Goal: Find specific page/section: Find specific page/section

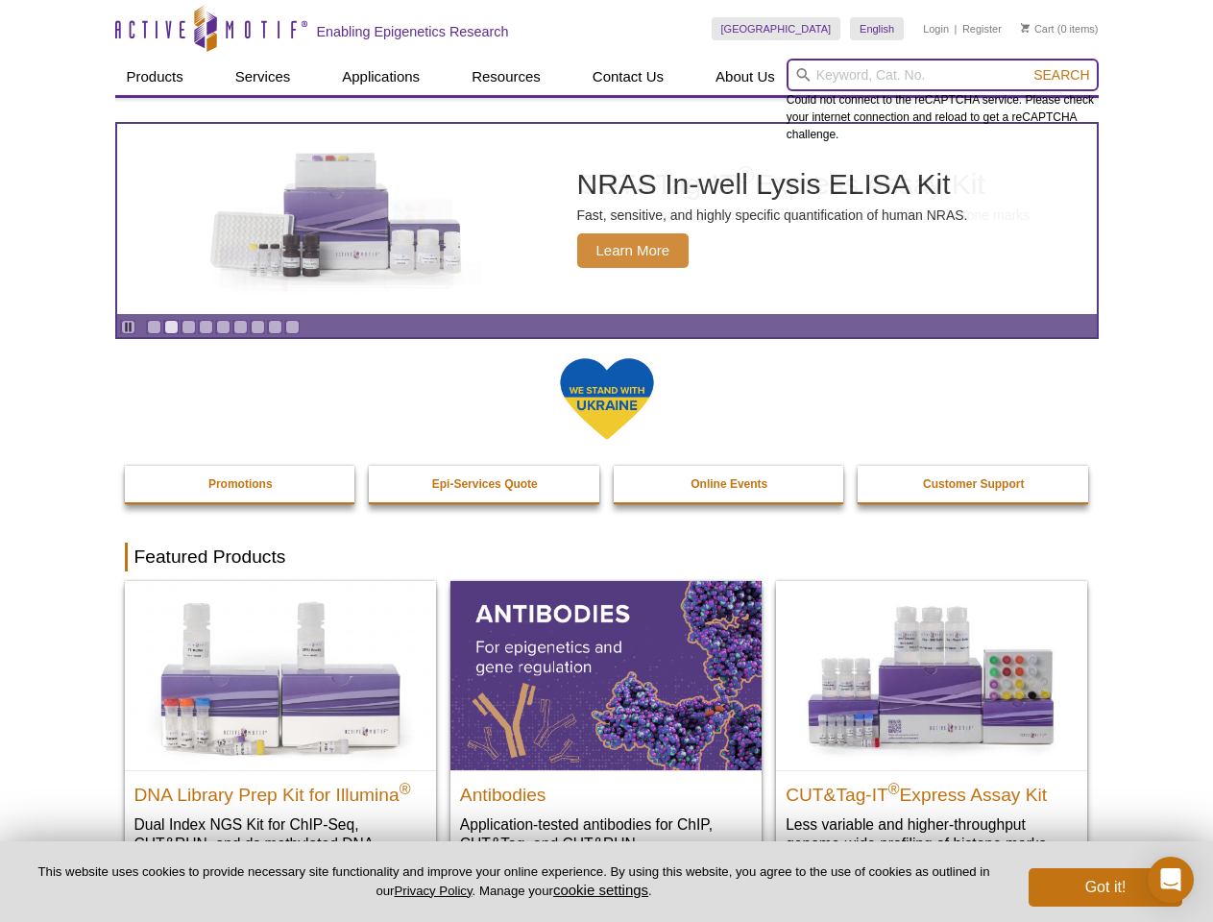
click at [942, 75] on input "search" at bounding box center [943, 75] width 312 height 33
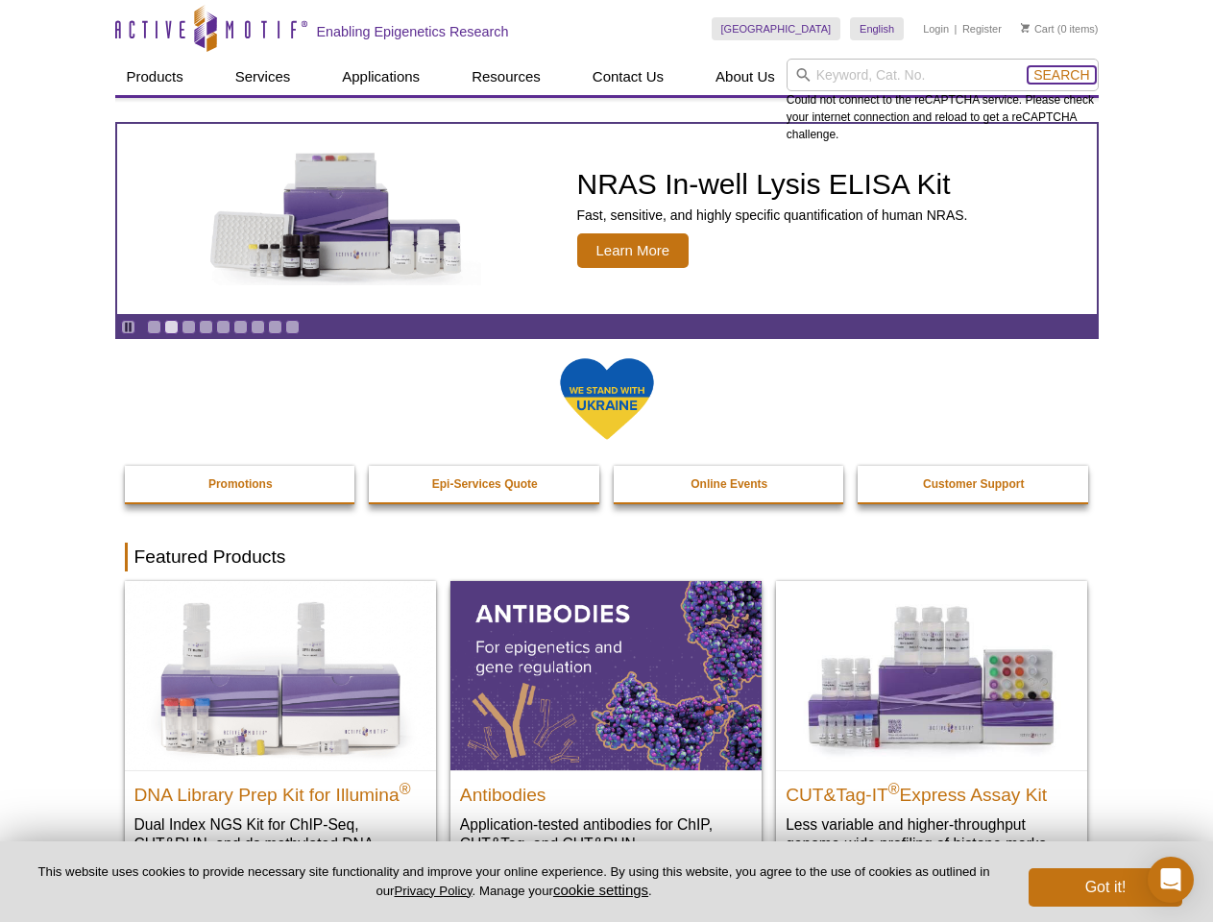
click at [1061, 75] on span "Search" at bounding box center [1061, 74] width 56 height 15
click at [128, 327] on icon "Pause" at bounding box center [128, 327] width 12 height 12
click at [154, 327] on link "Go to slide 1" at bounding box center [154, 327] width 14 height 14
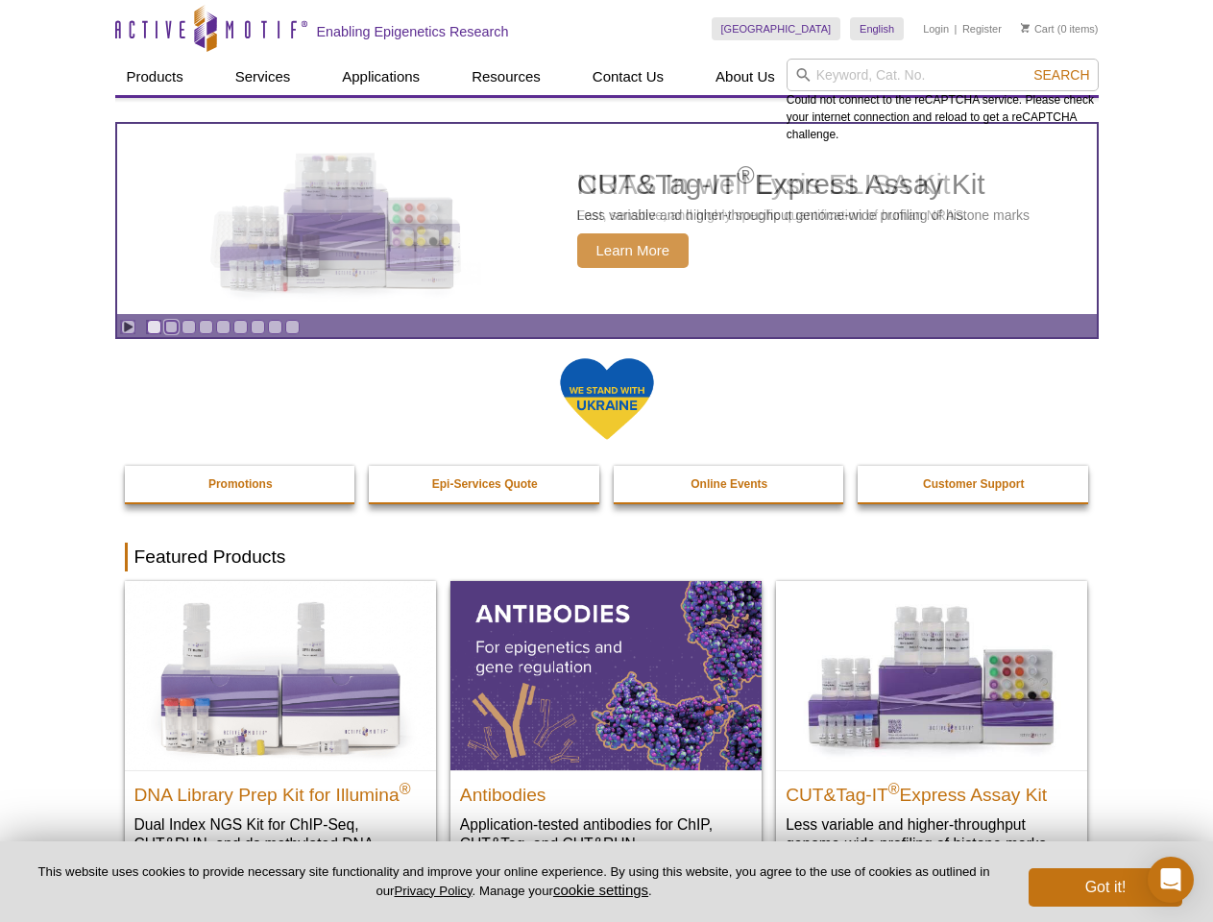
click at [171, 327] on link "Go to slide 2" at bounding box center [171, 327] width 14 height 14
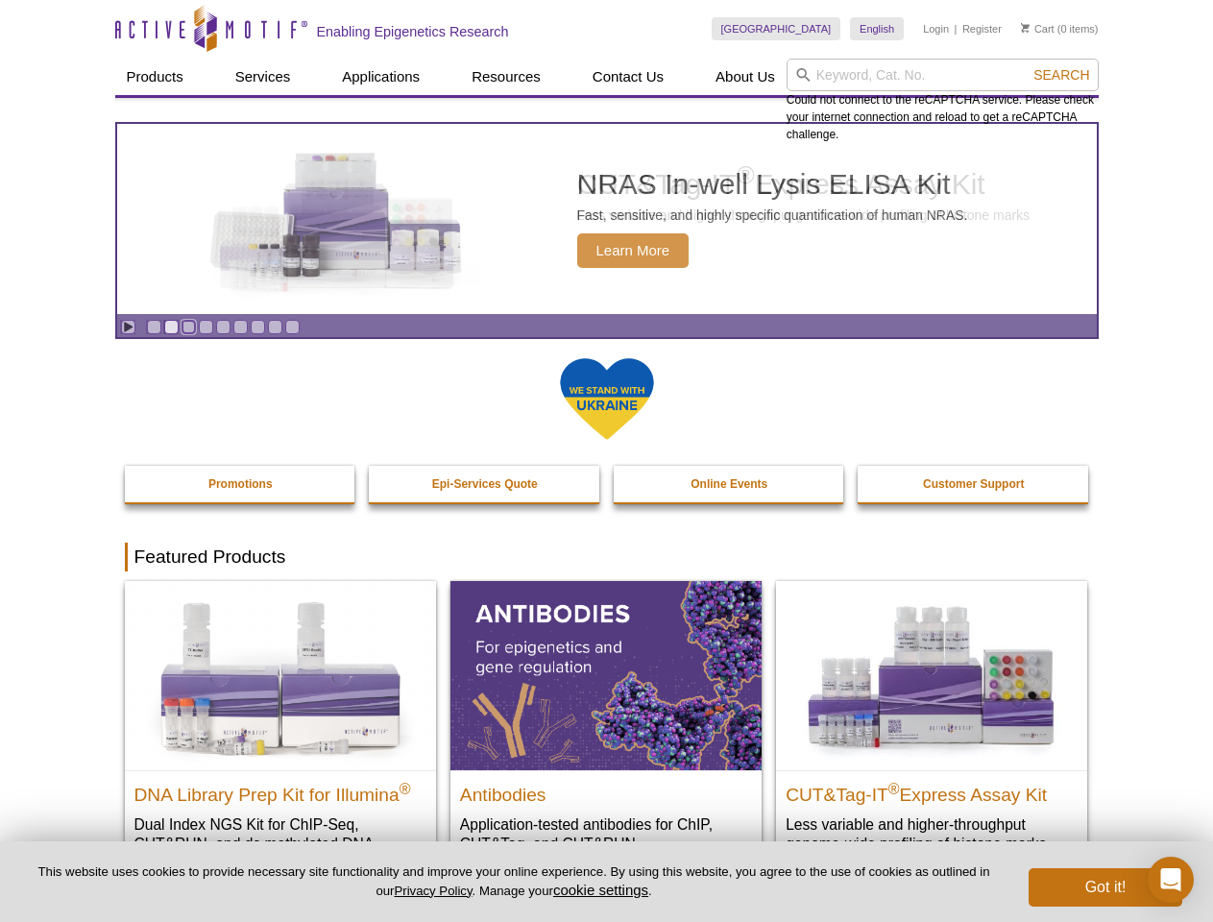
click at [188, 327] on link "Go to slide 3" at bounding box center [189, 327] width 14 height 14
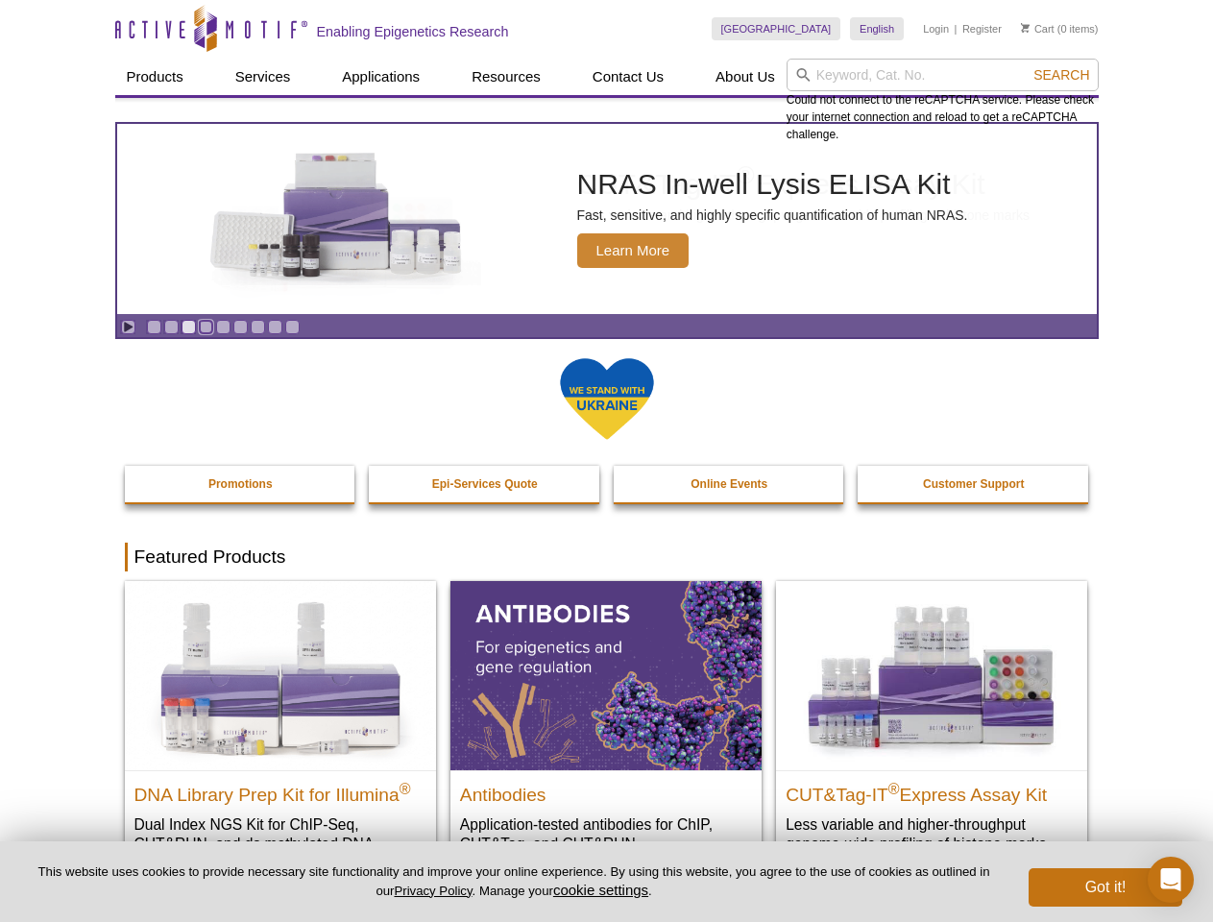
click at [206, 327] on link "Go to slide 4" at bounding box center [206, 327] width 14 height 14
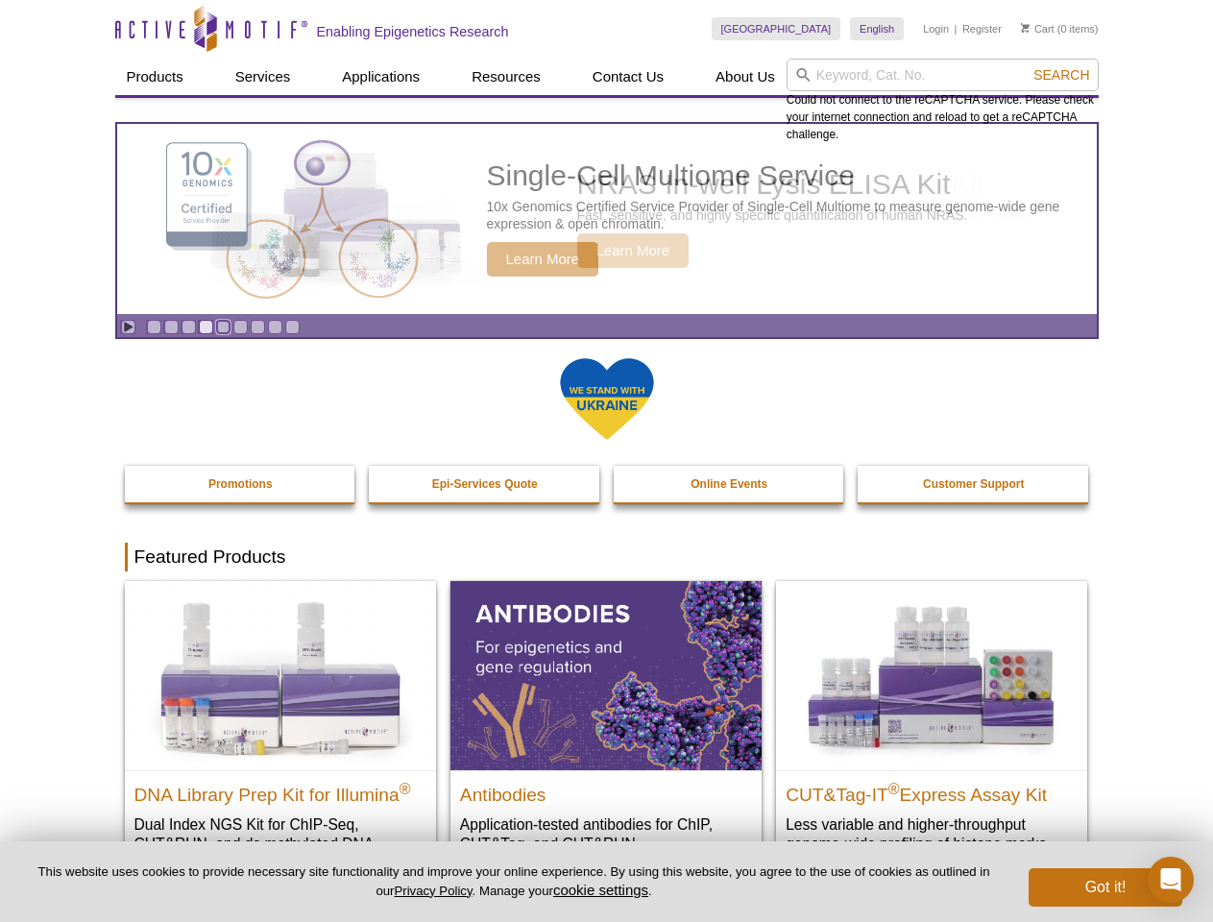
click at [223, 327] on link "Go to slide 5" at bounding box center [223, 327] width 14 height 14
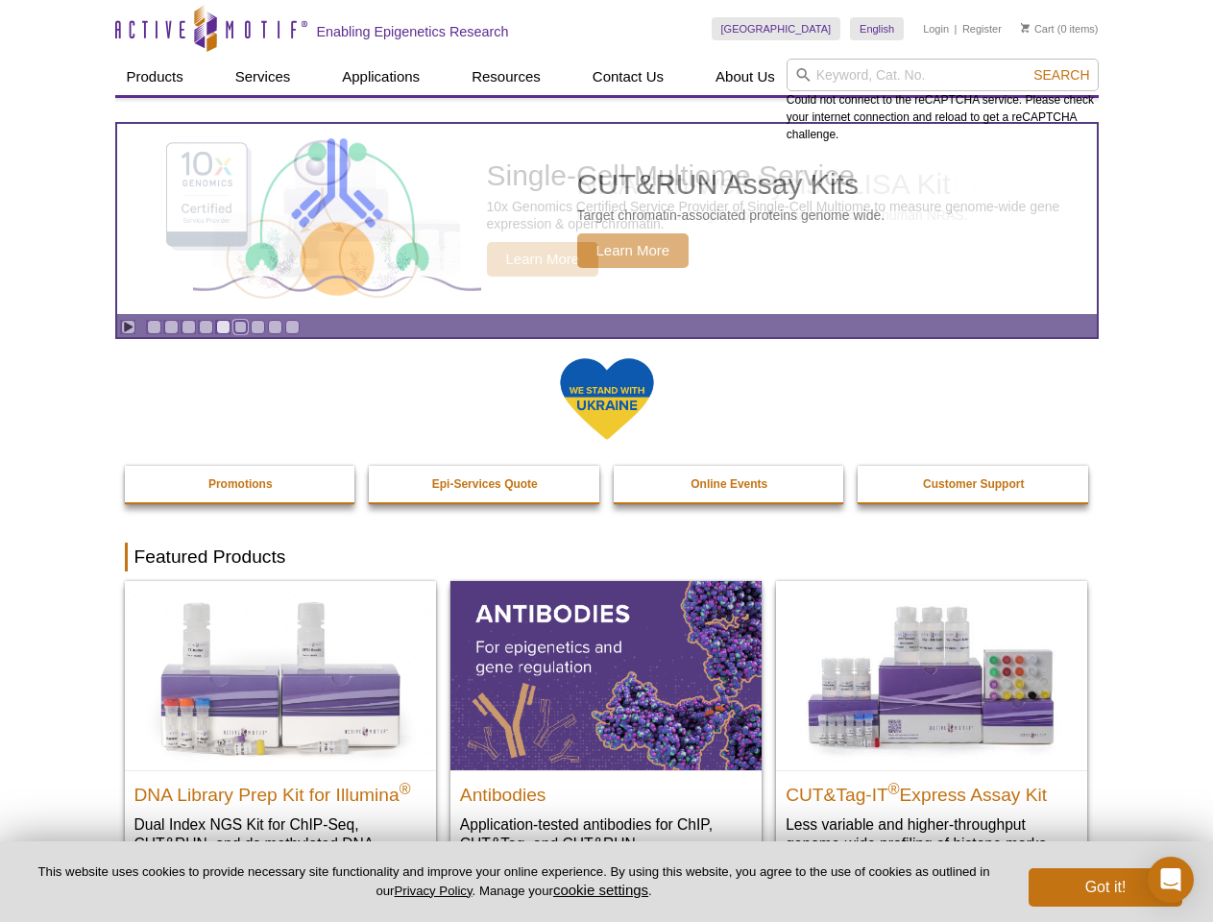
click at [240, 327] on link "Go to slide 6" at bounding box center [240, 327] width 14 height 14
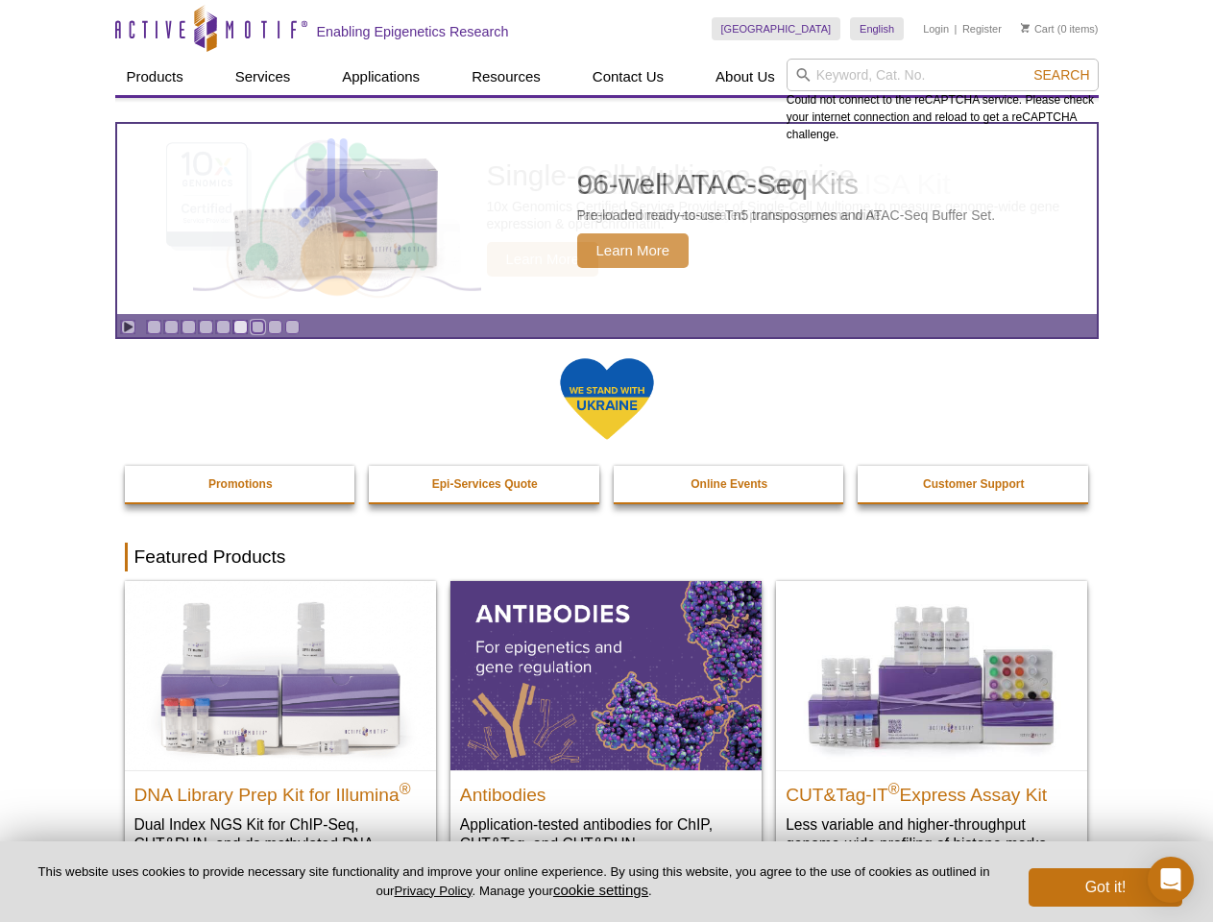
click at [257, 327] on link "Go to slide 7" at bounding box center [258, 327] width 14 height 14
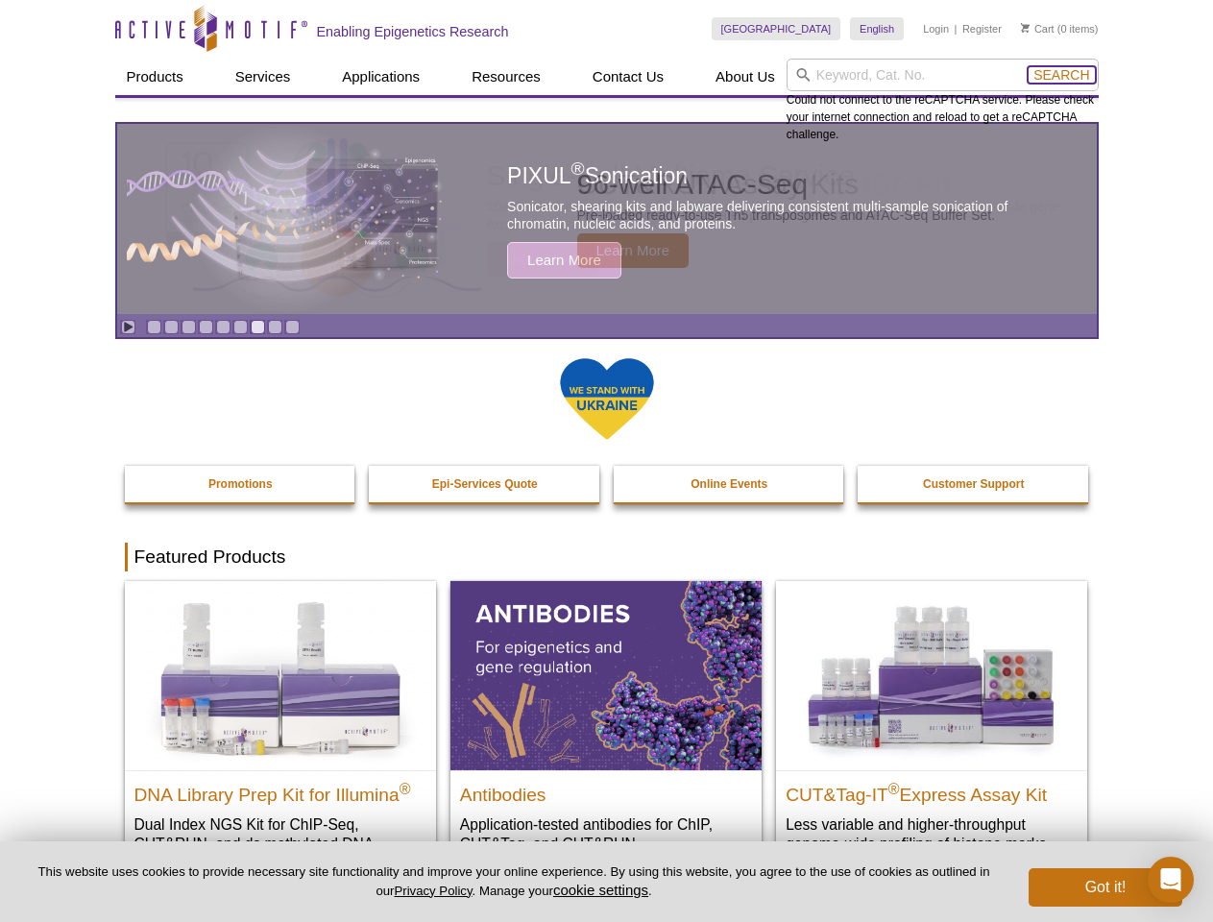
click at [1061, 75] on span "Search" at bounding box center [1061, 74] width 56 height 15
